Goal: Task Accomplishment & Management: Complete application form

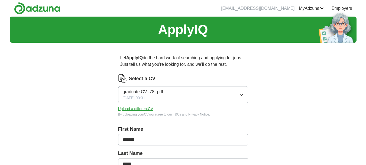
click at [240, 91] on button "graduate CV -78-.pdf [DATE] 00:31" at bounding box center [183, 94] width 130 height 17
click at [130, 108] on button "Upload a different CV" at bounding box center [135, 109] width 35 height 6
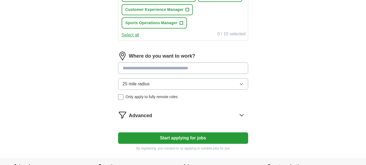
scroll to position [302, 0]
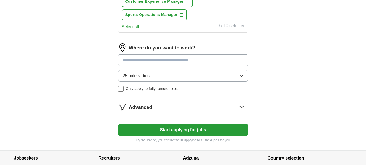
click at [173, 129] on button "Start applying for jobs" at bounding box center [183, 129] width 130 height 11
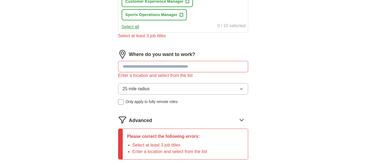
click at [173, 64] on input at bounding box center [183, 66] width 130 height 11
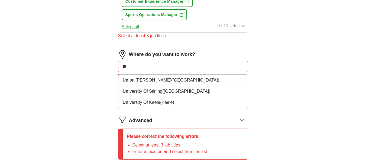
type input "*"
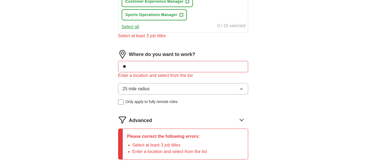
type input "*"
type input "******"
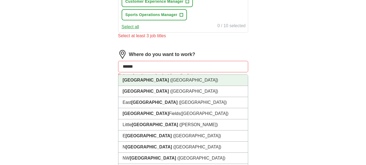
click at [160, 84] on li "[GEOGRAPHIC_DATA] ([GEOGRAPHIC_DATA])" at bounding box center [184, 80] width 130 height 11
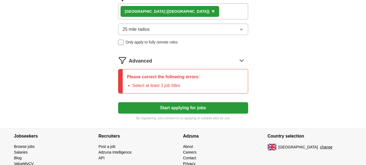
scroll to position [367, 0]
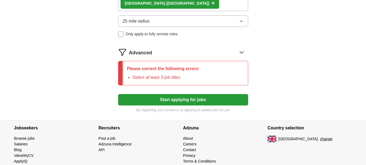
click at [188, 101] on button "Start applying for jobs" at bounding box center [183, 99] width 130 height 11
